Goal: Information Seeking & Learning: Learn about a topic

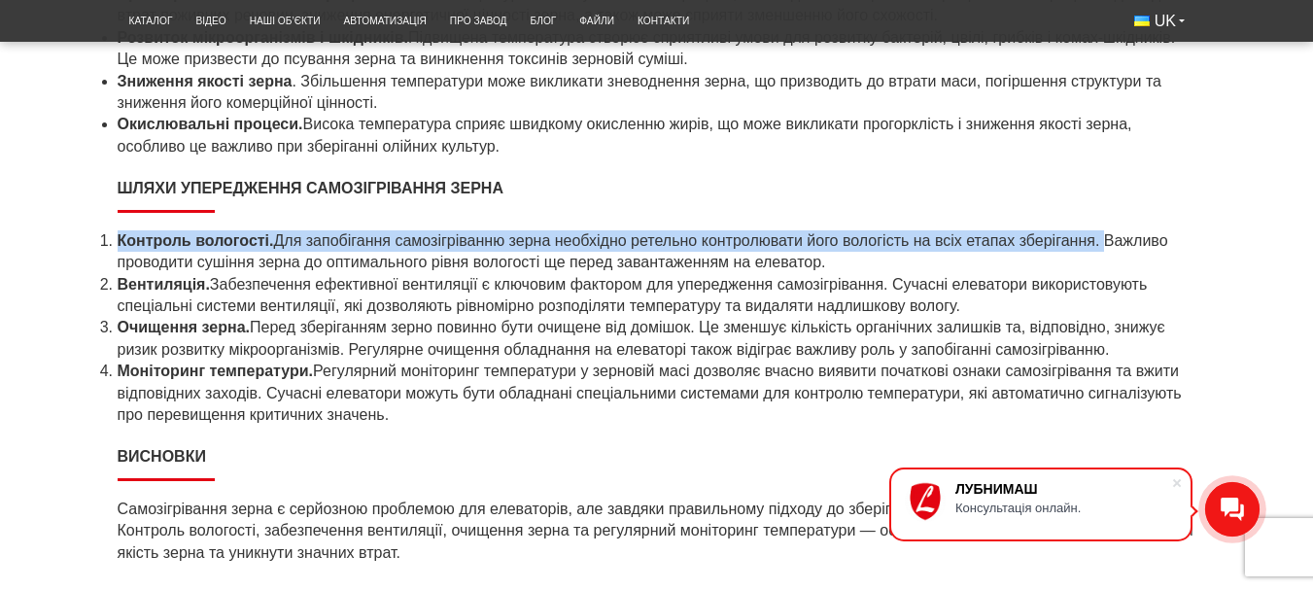
scroll to position [3124, 0]
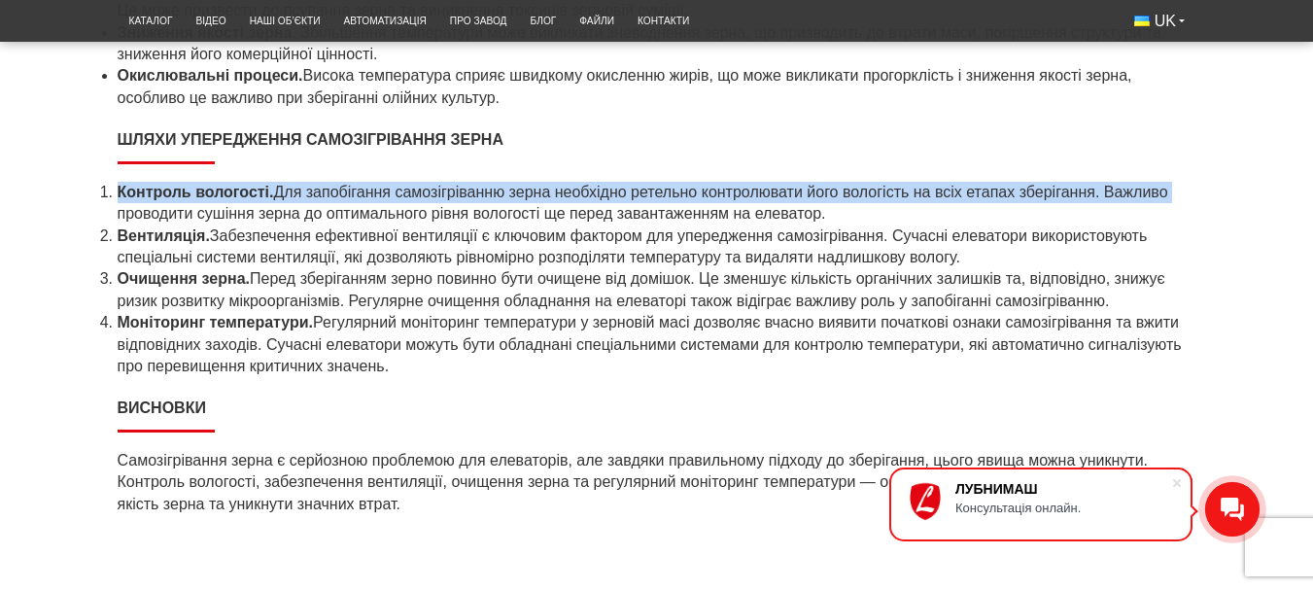
drag, startPoint x: 1096, startPoint y: 249, endPoint x: 1258, endPoint y: 271, distance: 163.8
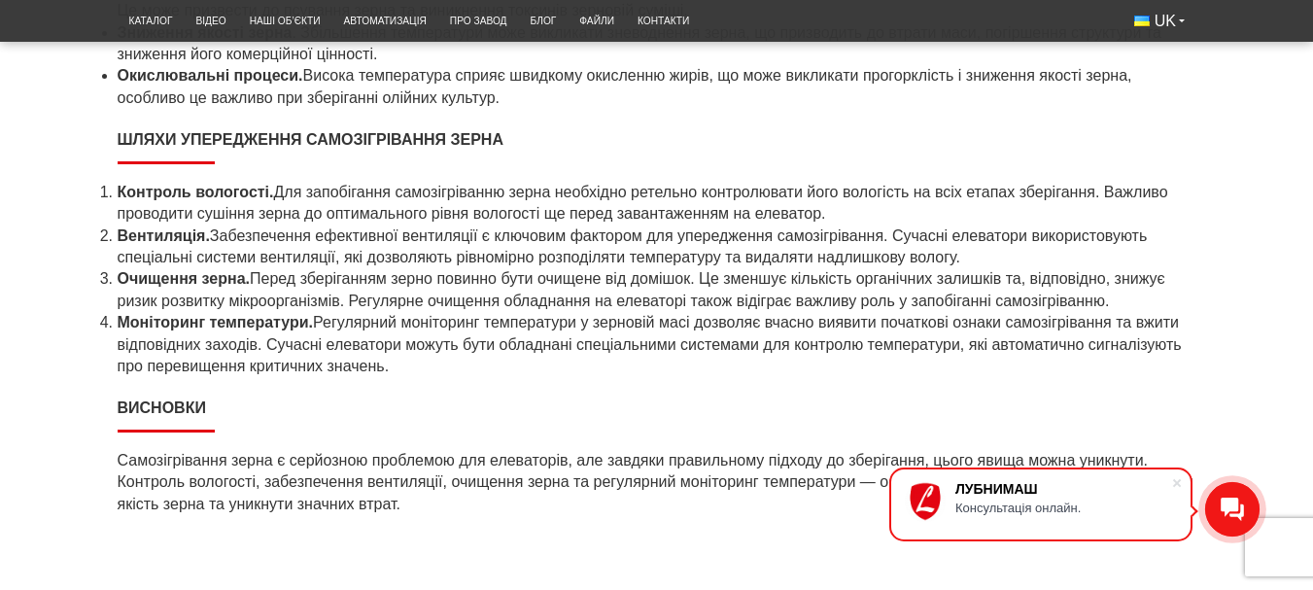
click at [1164, 343] on li "Моніторинг температури. Регулярний моніторинг температури у зерновій масі дозво…" at bounding box center [657, 344] width 1078 height 65
click at [1126, 361] on li "Моніторинг температури. Регулярний моніторинг температури у зерновій масі дозво…" at bounding box center [657, 344] width 1078 height 65
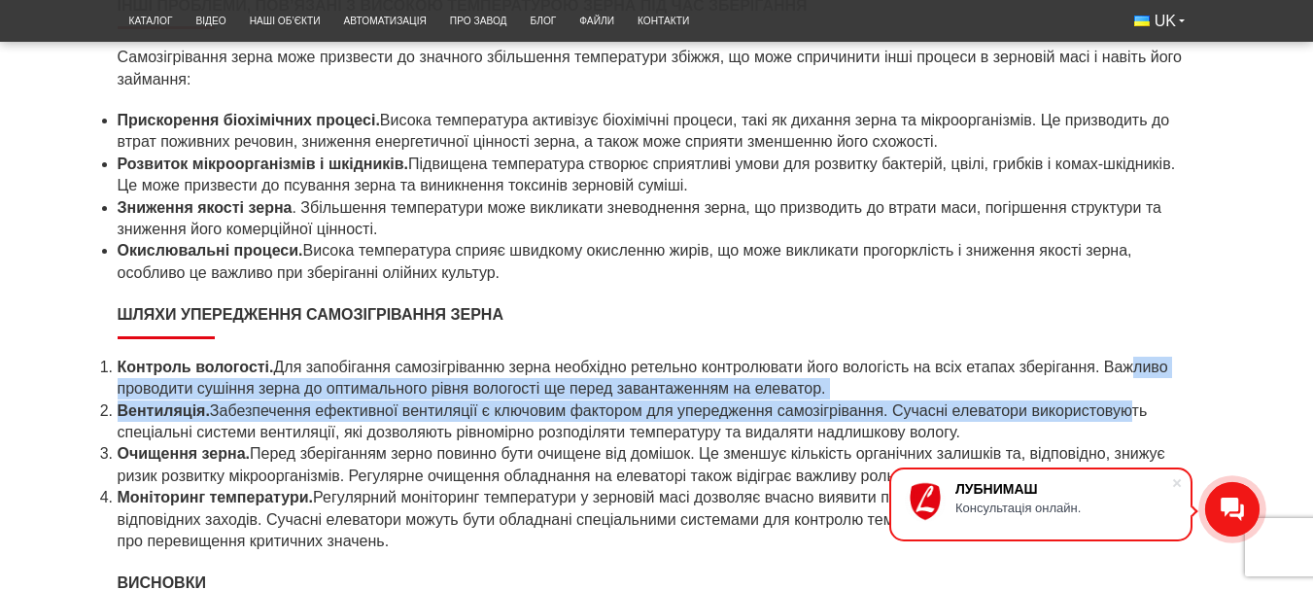
click at [1126, 357] on ol "Контроль вологості. Для запобігання самозігріванню зерна необхідно ретельно кон…" at bounding box center [657, 455] width 1078 height 196
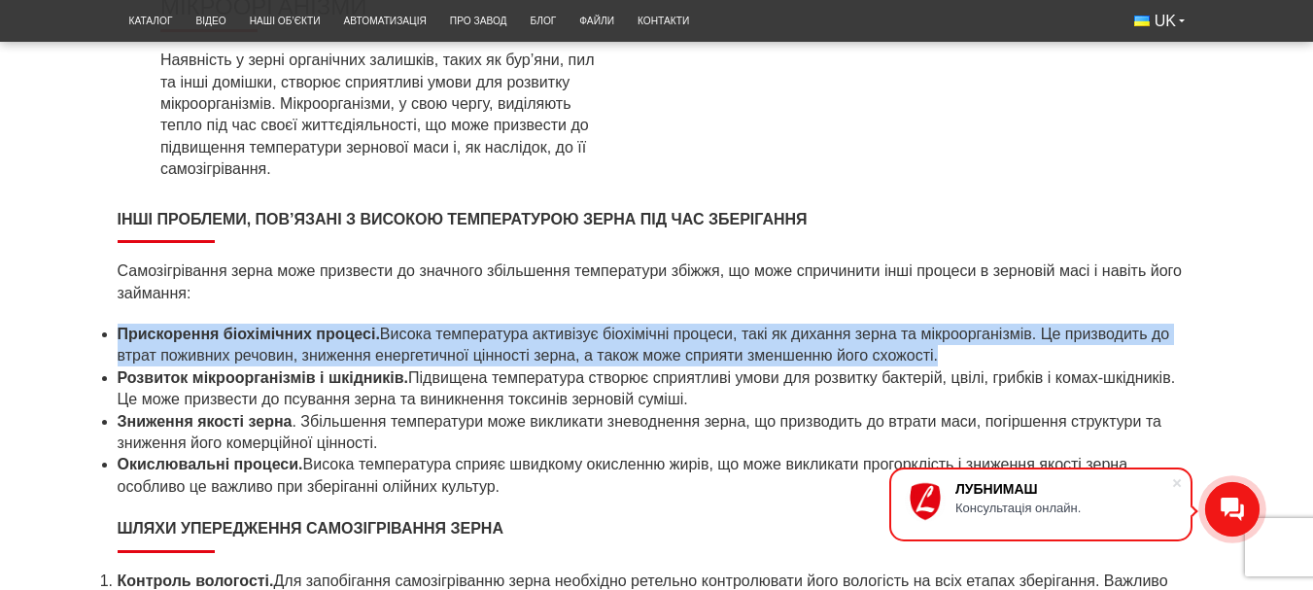
click at [1126, 356] on li "Прискорення біохімічних процесі. Висока температура активізує біохімічні процес…" at bounding box center [657, 346] width 1078 height 44
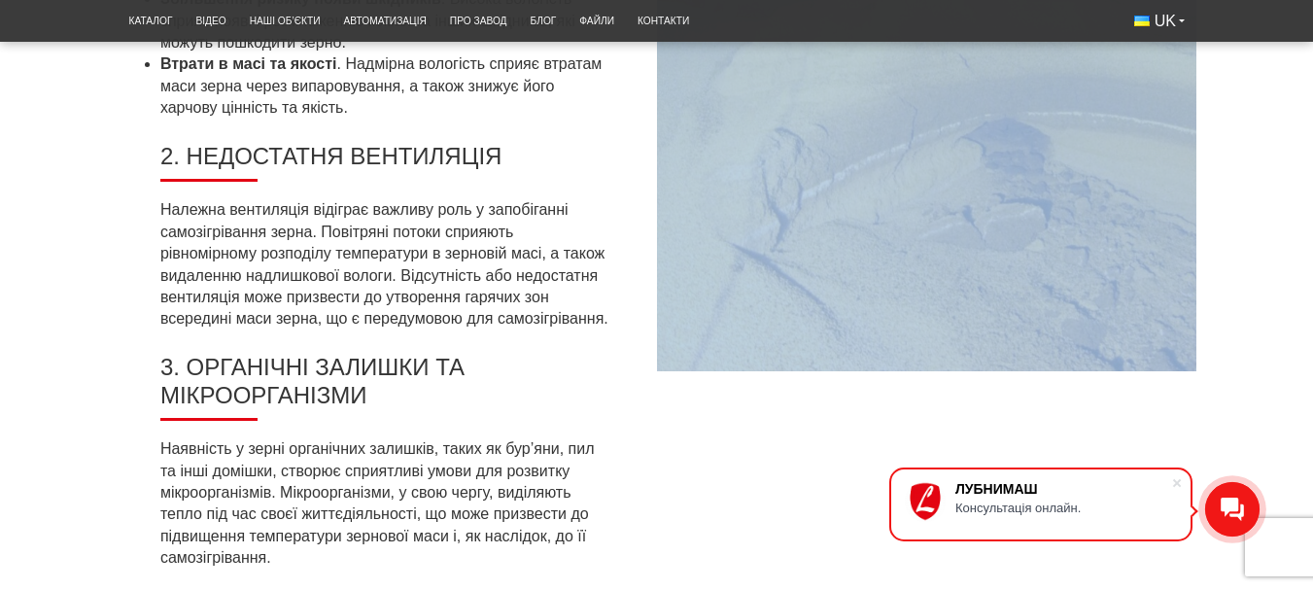
click at [1129, 344] on img at bounding box center [926, 11] width 539 height 719
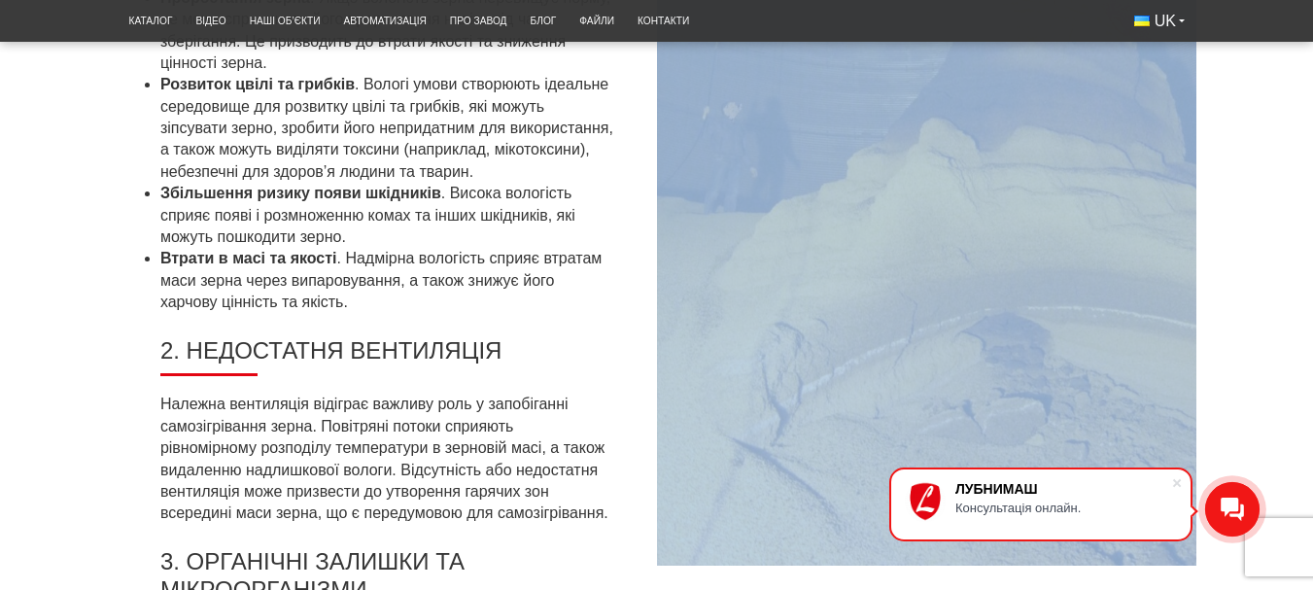
click at [1129, 344] on img at bounding box center [926, 206] width 539 height 719
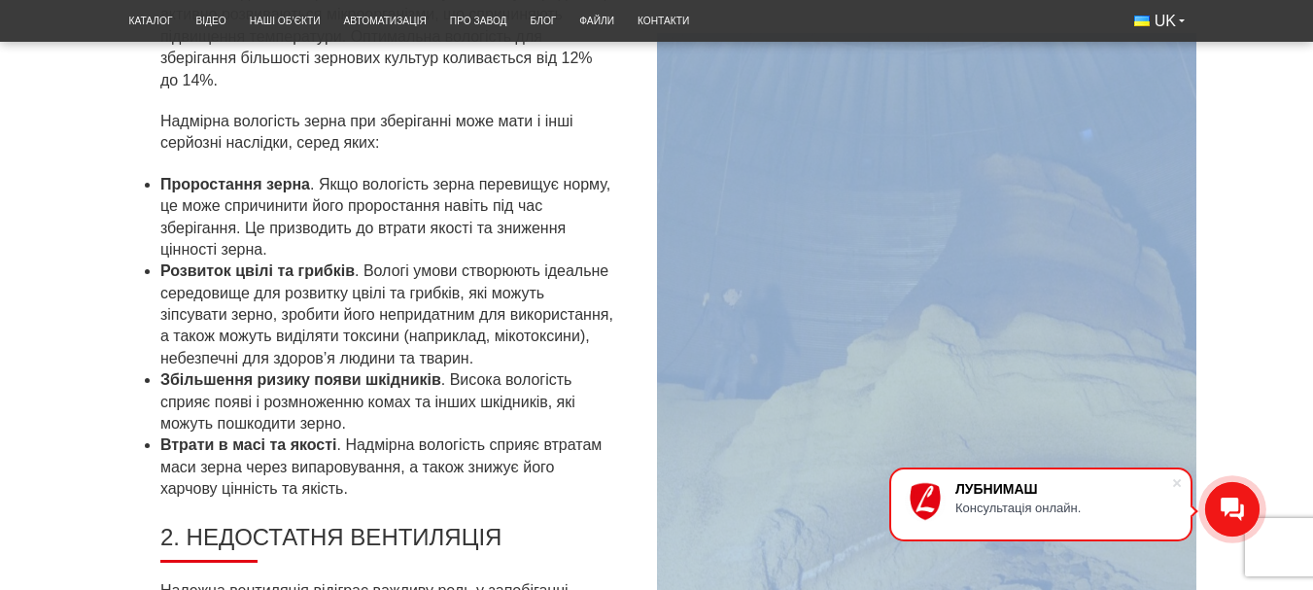
click at [1129, 344] on img at bounding box center [926, 392] width 539 height 719
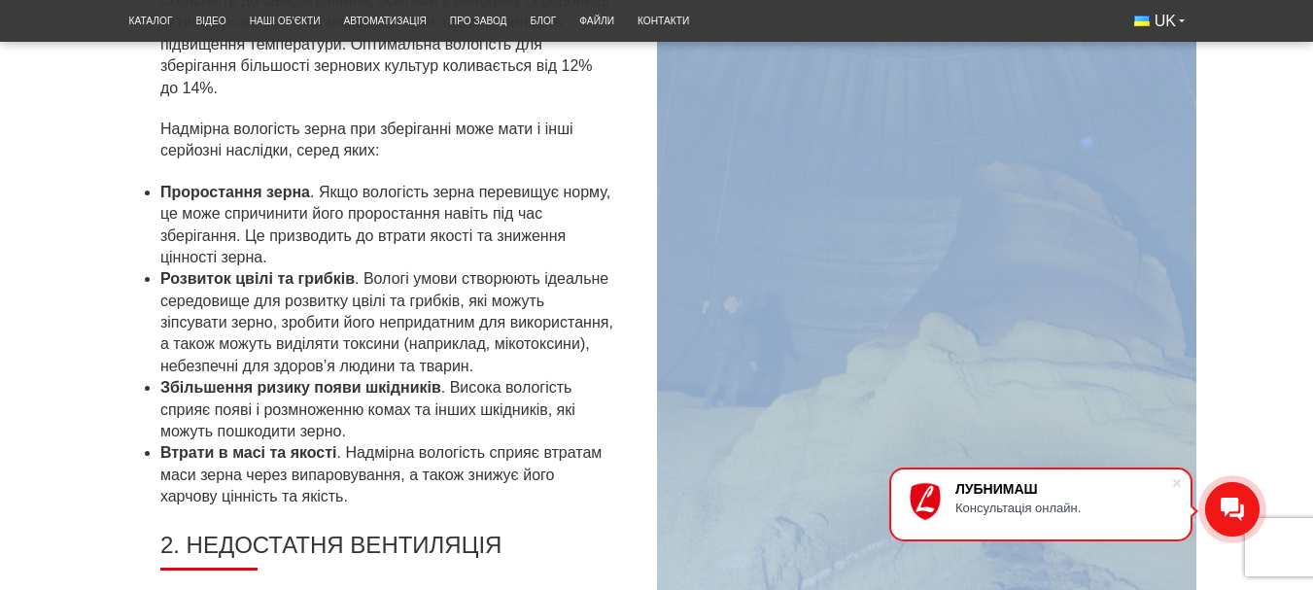
click at [1129, 344] on img at bounding box center [926, 400] width 539 height 719
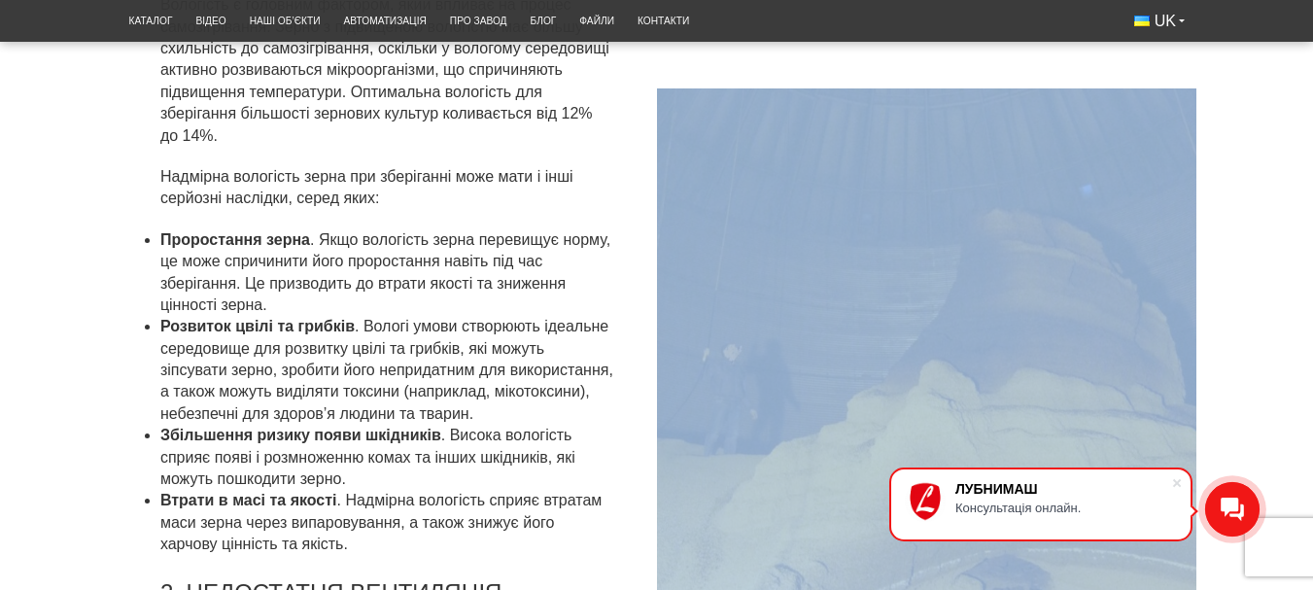
click at [1129, 344] on img at bounding box center [926, 447] width 539 height 719
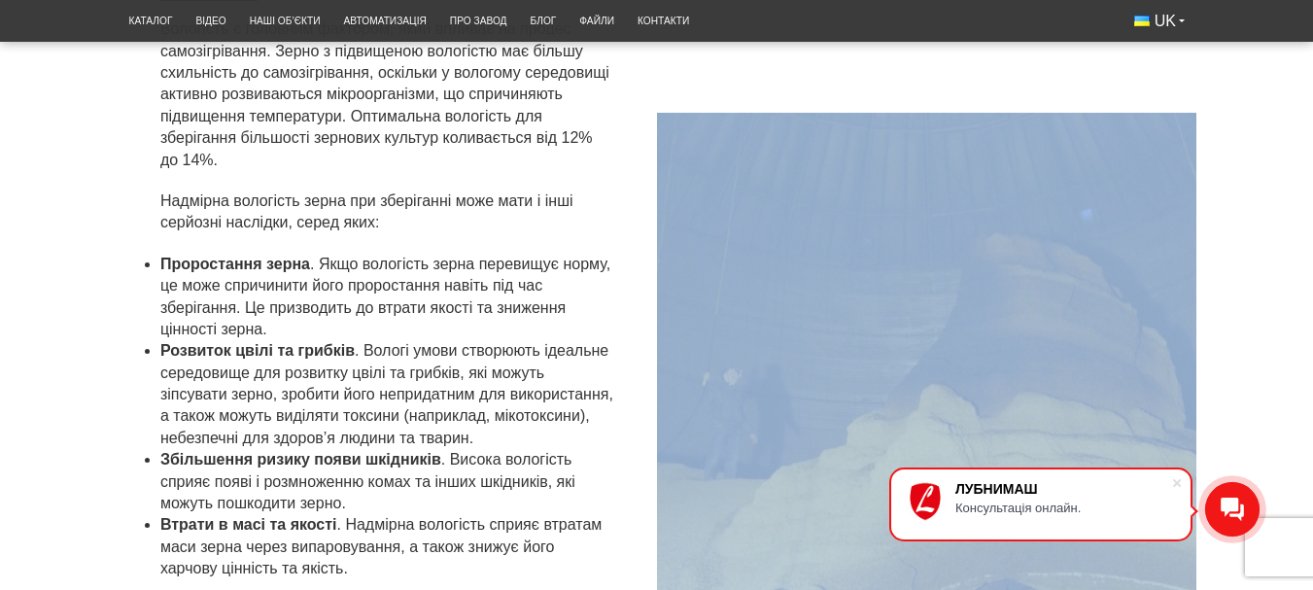
click at [1129, 344] on img at bounding box center [926, 472] width 539 height 719
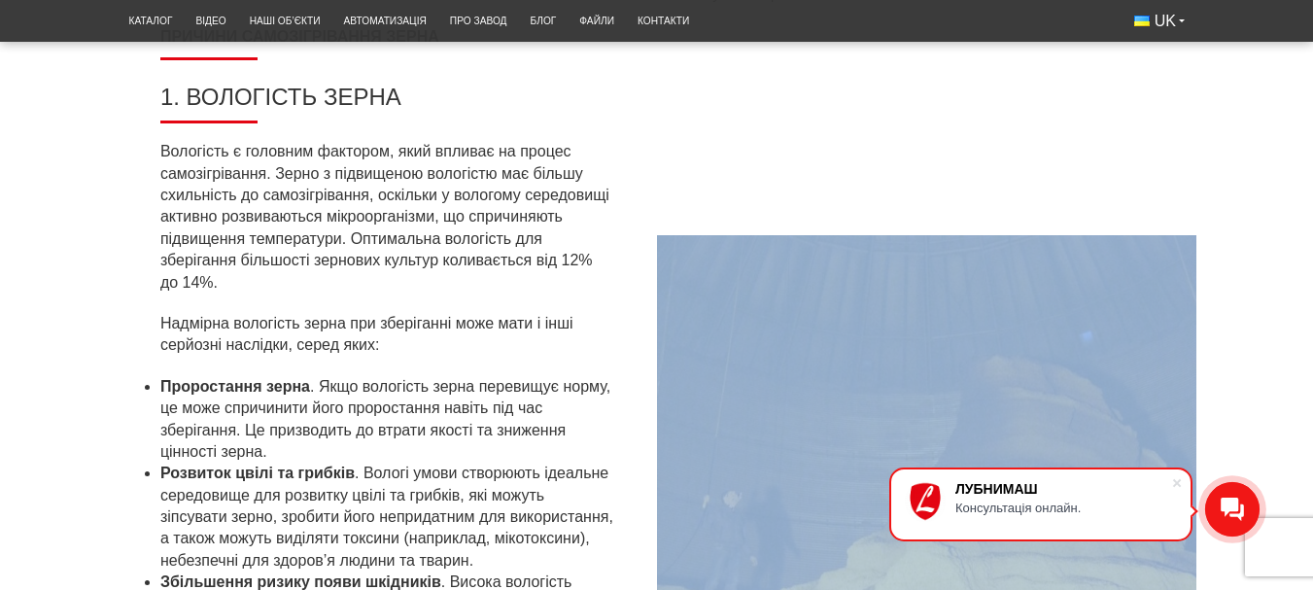
click at [1129, 344] on img at bounding box center [926, 594] width 539 height 719
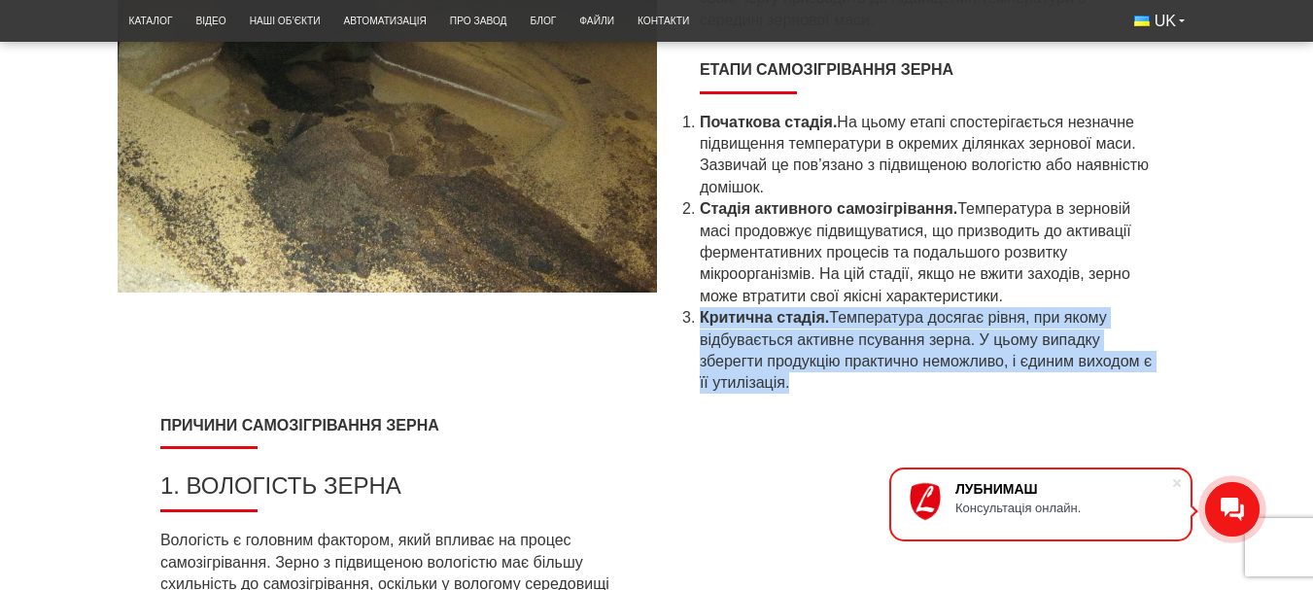
click at [1128, 344] on li "Критична стадія. Температура досягає рівня, при якому відбувається активне псув…" at bounding box center [925, 350] width 453 height 87
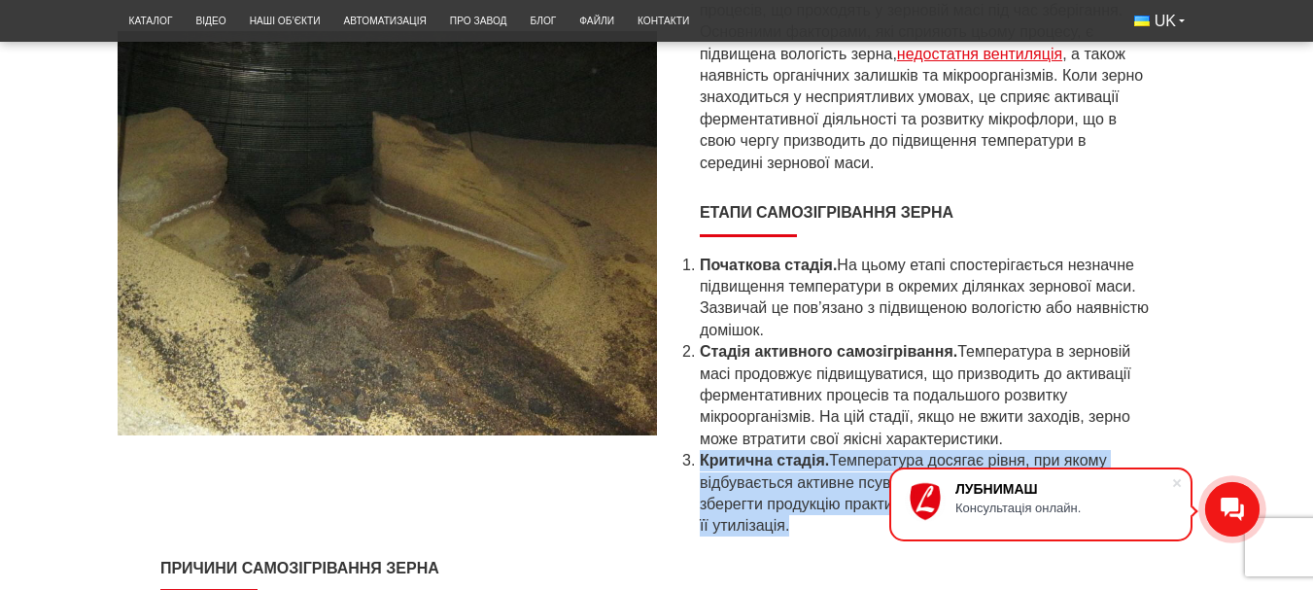
drag, startPoint x: 1128, startPoint y: 344, endPoint x: 1139, endPoint y: 362, distance: 21.3
click at [1139, 362] on ol "Початкова стадія. На цьому етапі спостерігається незначне підвищення температур…" at bounding box center [925, 396] width 453 height 283
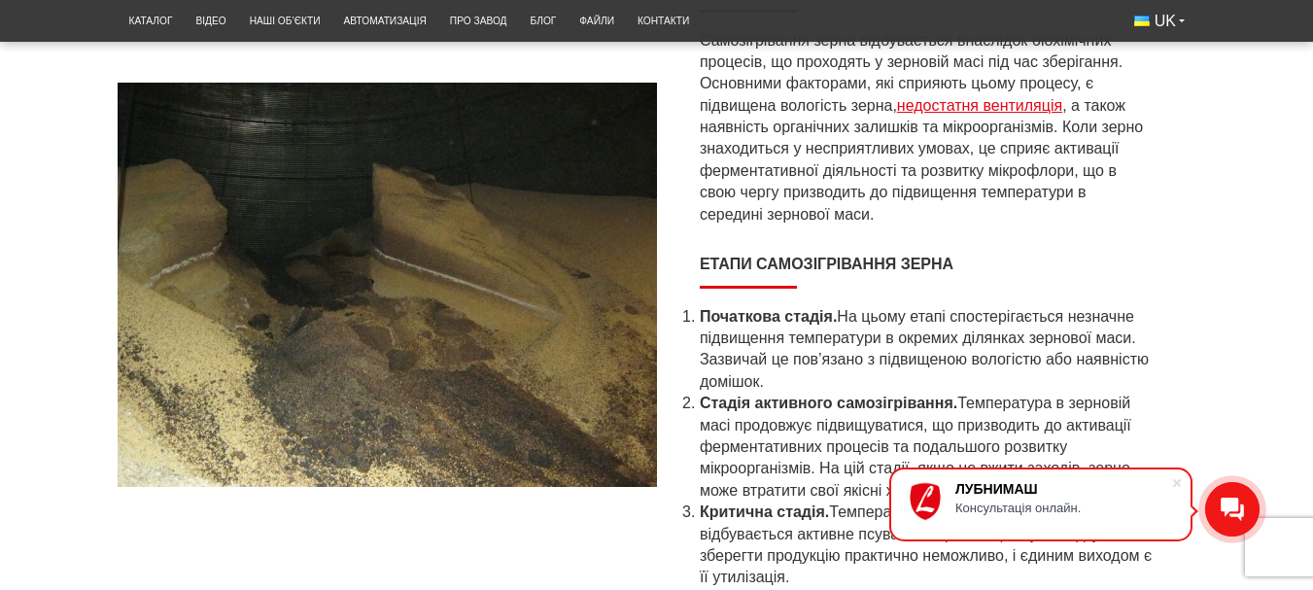
click at [1139, 362] on li "Початкова стадія. На цьому етапі спостерігається незначне підвищення температур…" at bounding box center [925, 349] width 453 height 87
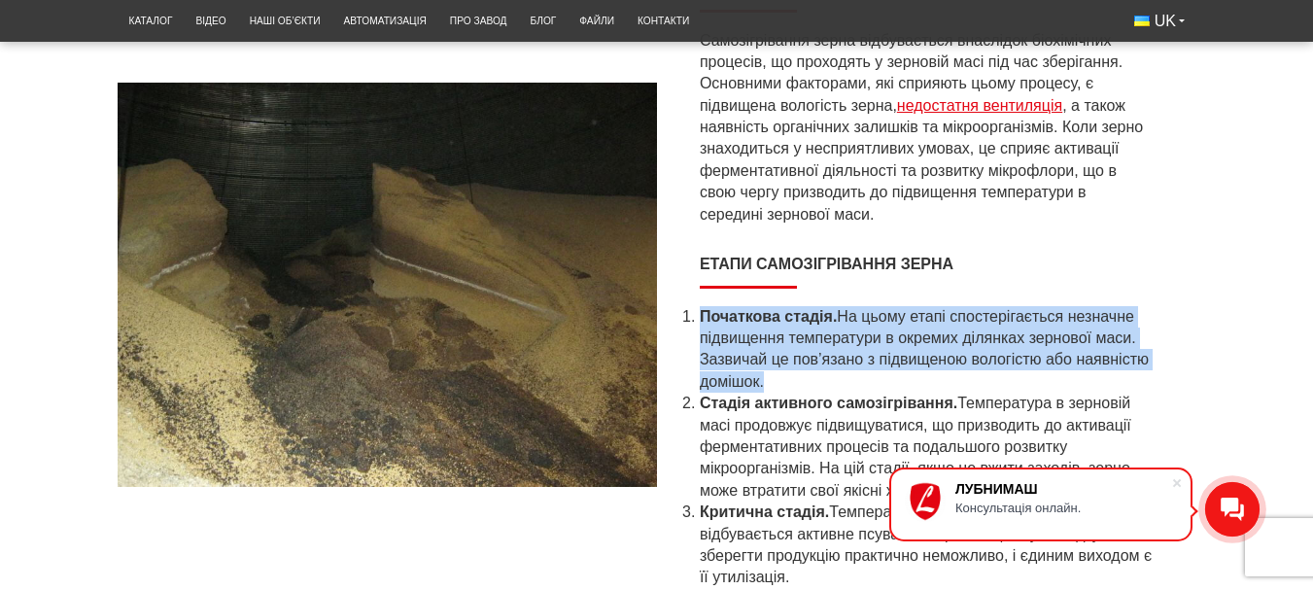
click at [1139, 362] on li "Початкова стадія. На цьому етапі спостерігається незначне підвищення температур…" at bounding box center [925, 349] width 453 height 87
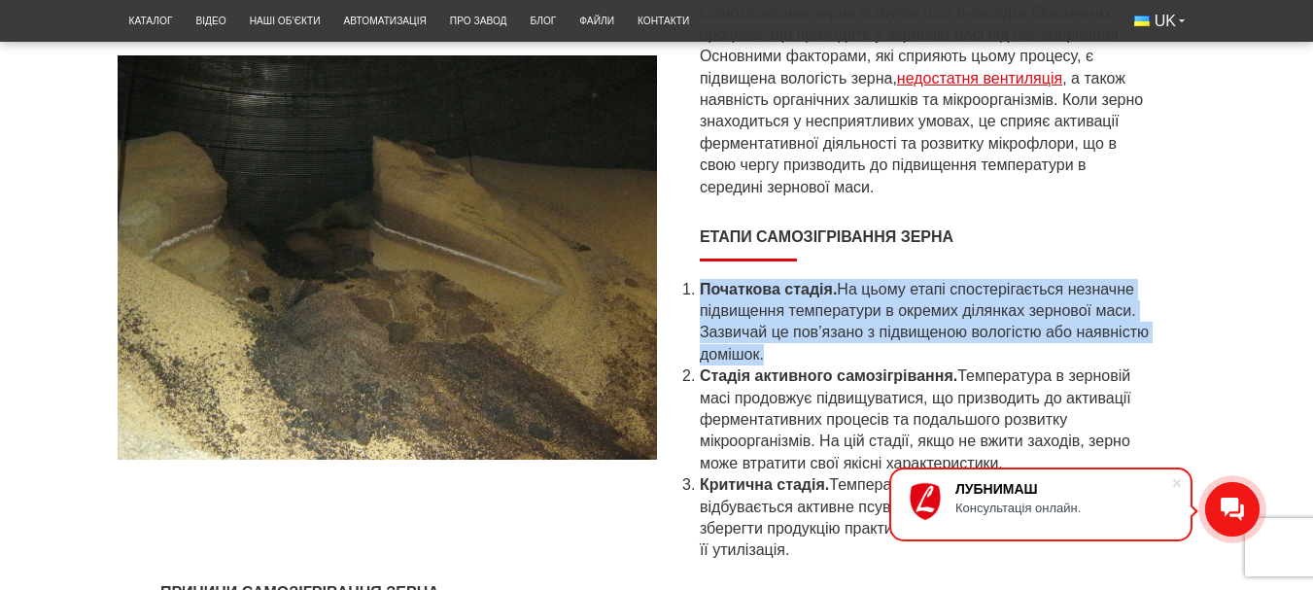
click at [1139, 362] on li "Початкова стадія. На цьому етапі спостерігається незначне підвищення температур…" at bounding box center [925, 322] width 453 height 87
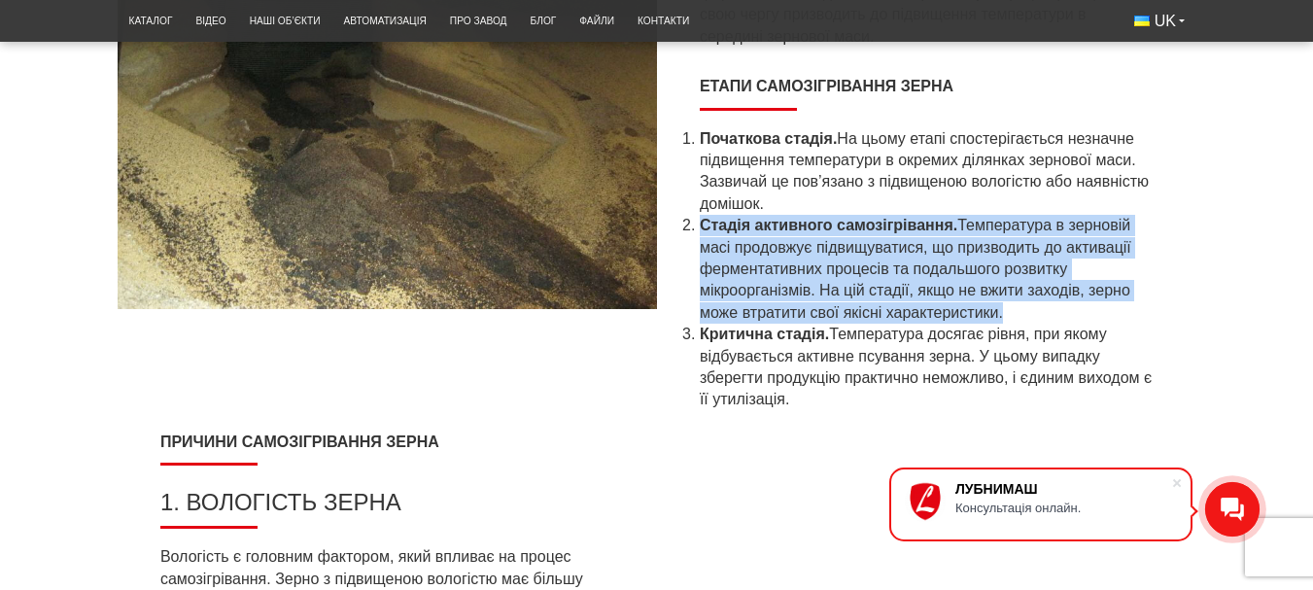
click at [1139, 362] on ol "Початкова стадія. На цьому етапі спостерігається незначне підвищення температур…" at bounding box center [925, 269] width 453 height 283
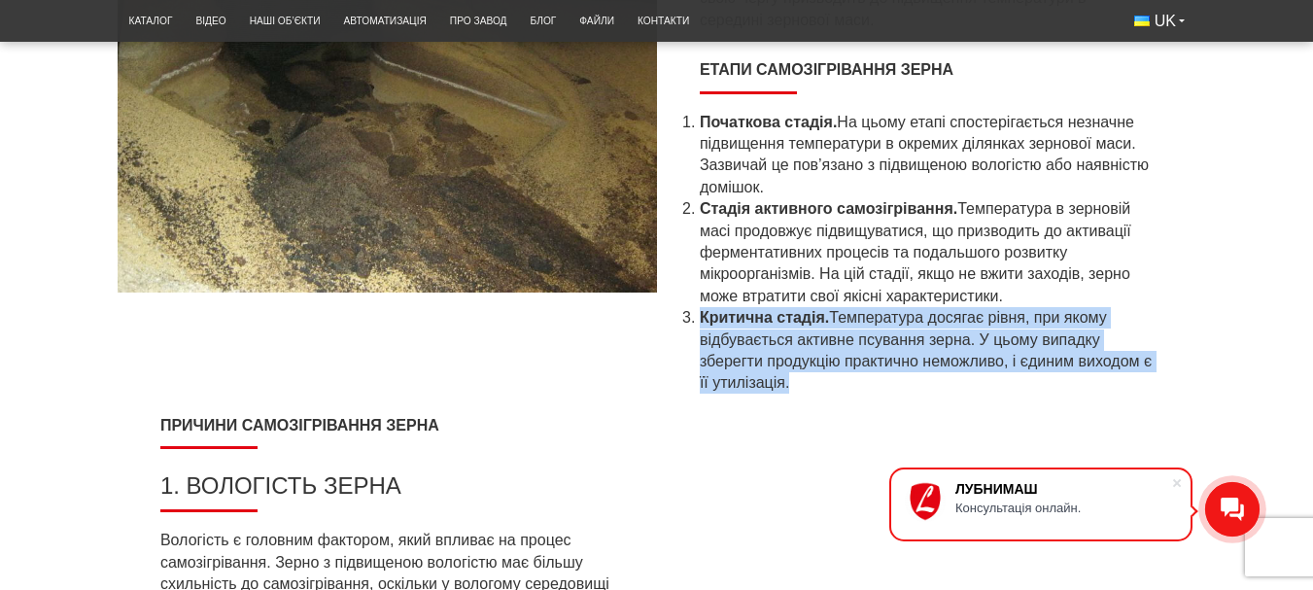
click at [1139, 362] on li "Критична стадія. Температура досягає рівня, при якому відбувається активне псув…" at bounding box center [925, 350] width 453 height 87
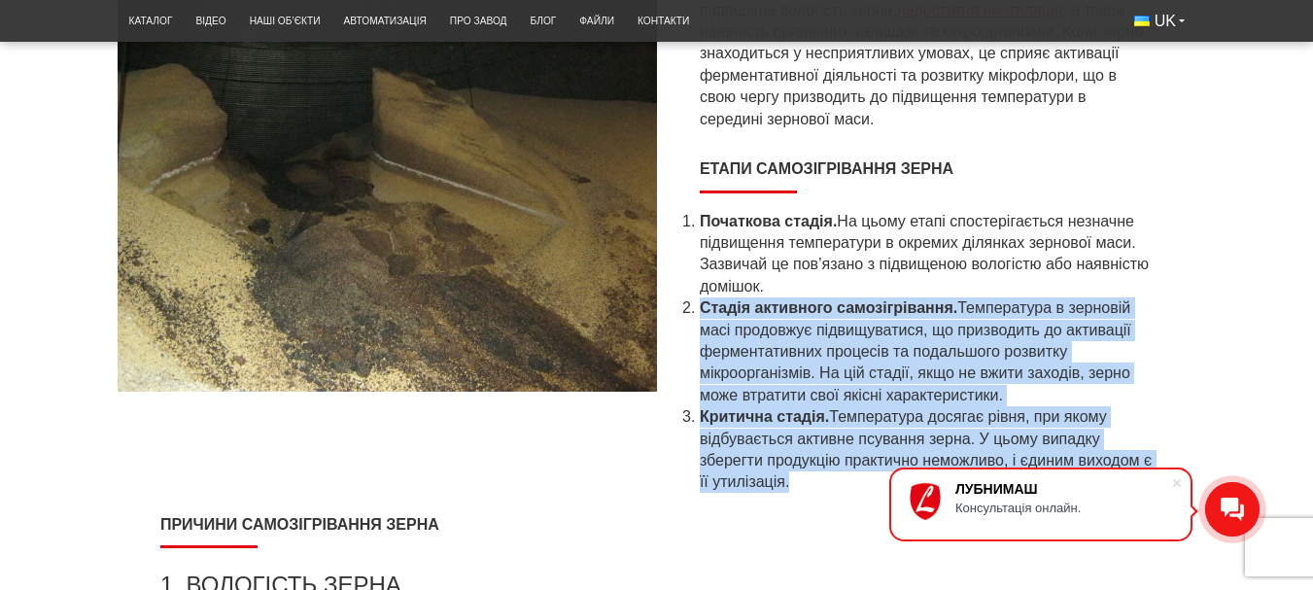
click at [1139, 362] on ol "Початкова стадія. На цьому етапі спостерігається незначне підвищення температур…" at bounding box center [925, 352] width 453 height 283
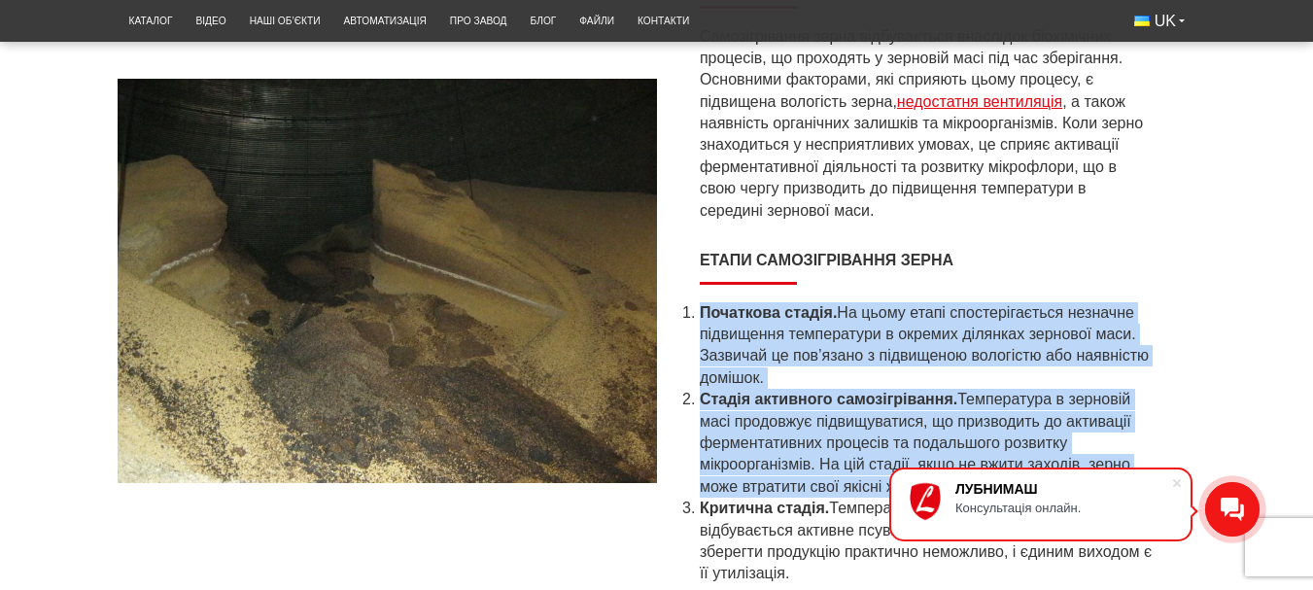
click at [1139, 362] on ol "Початкова стадія. На цьому етапі спостерігається незначне підвищення температур…" at bounding box center [925, 443] width 453 height 283
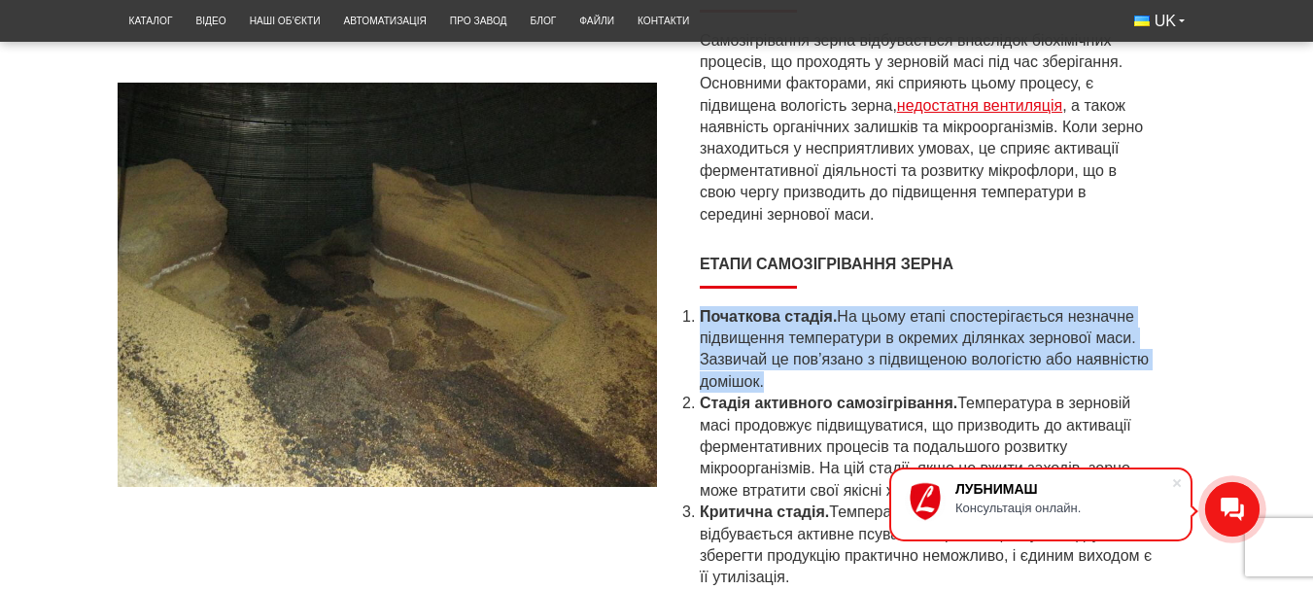
click at [1139, 362] on li "Початкова стадія. На цьому етапі спостерігається незначне підвищення температур…" at bounding box center [925, 349] width 453 height 87
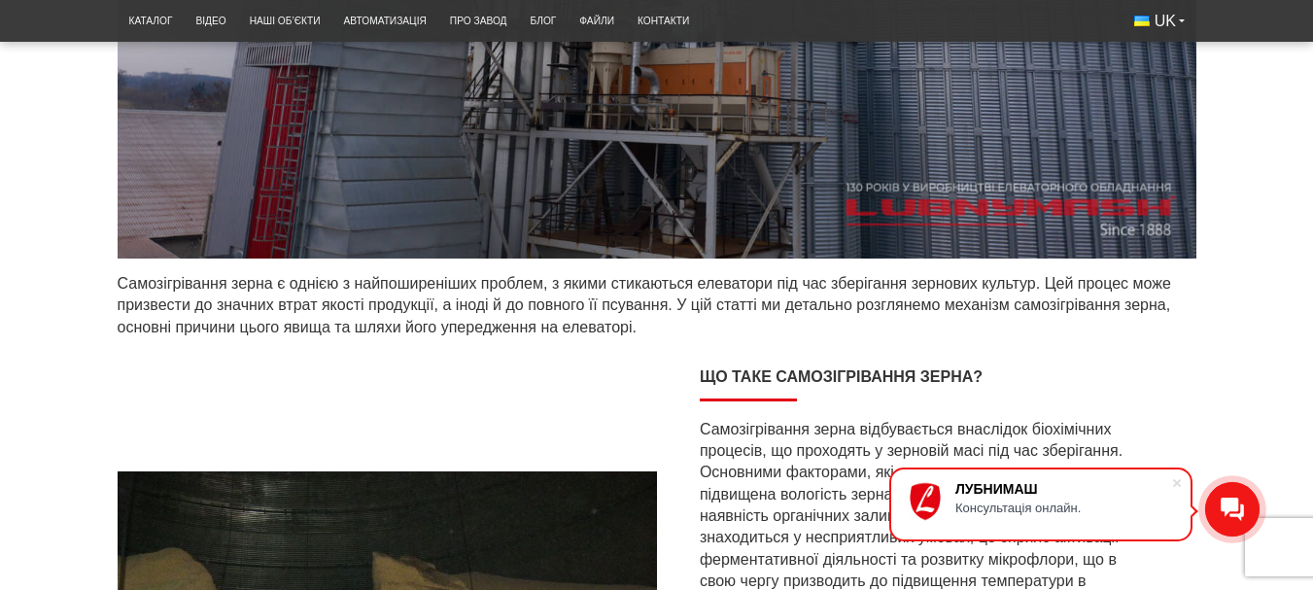
click at [1139, 362] on h2 "Що таке самозігрівання зерна?" at bounding box center [925, 380] width 453 height 44
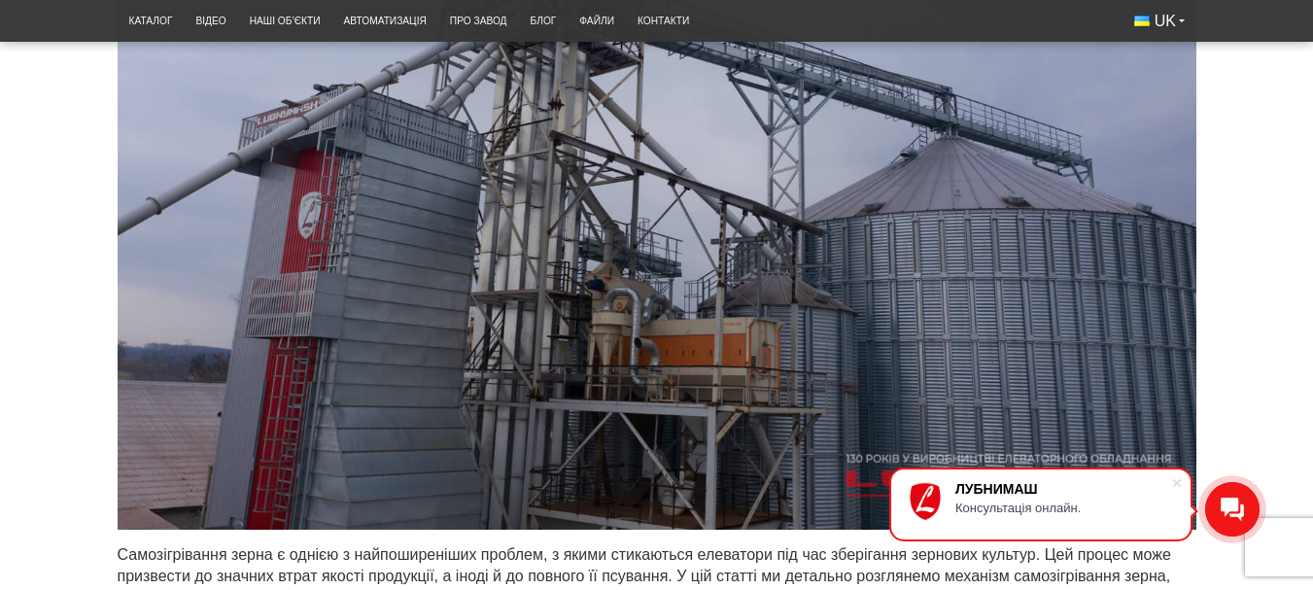
scroll to position [501, 0]
